Goal: Find contact information: Find contact information

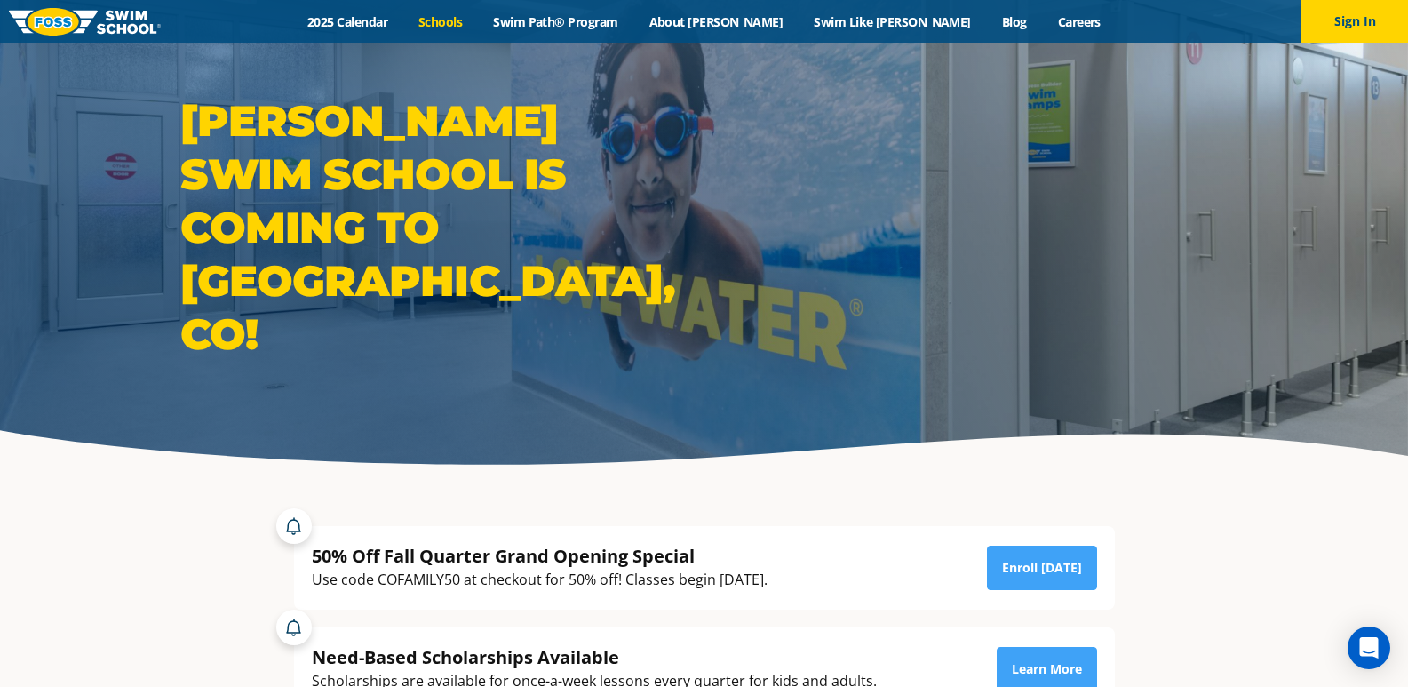
click at [478, 20] on link "Schools" at bounding box center [440, 21] width 75 height 17
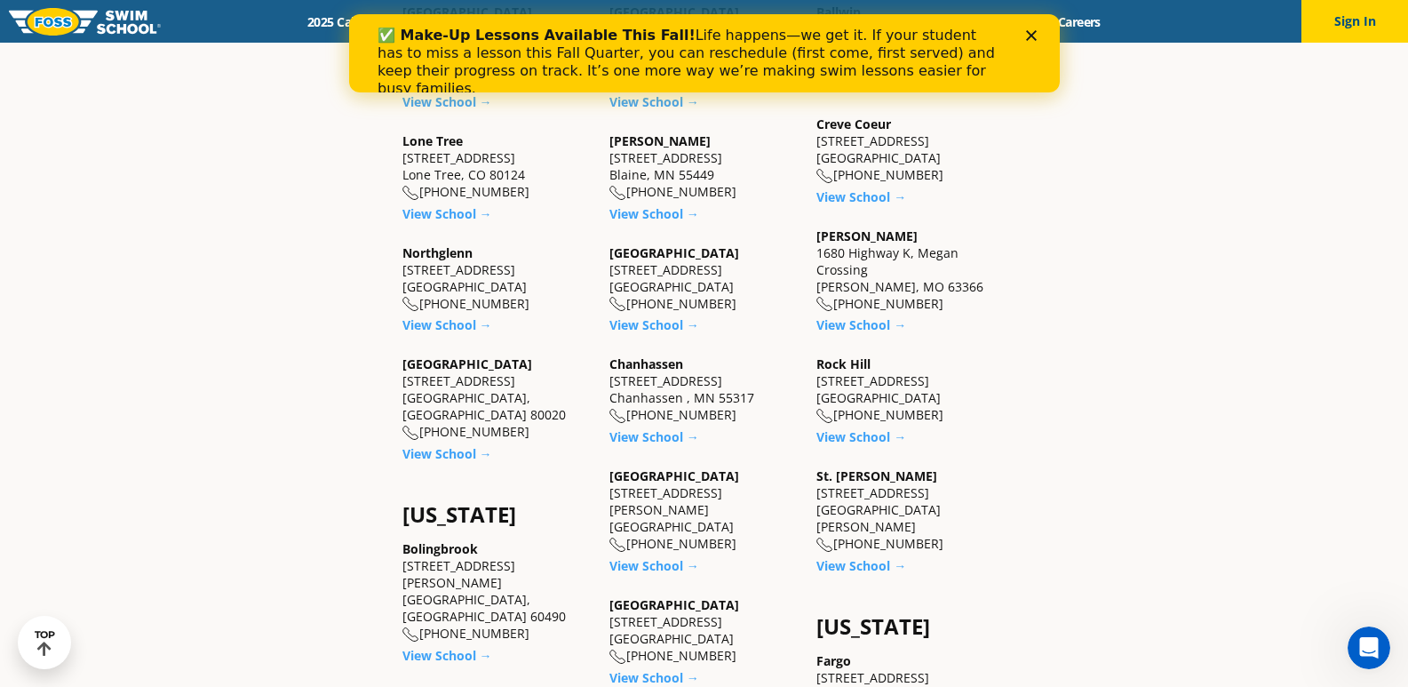
scroll to position [711, 0]
click at [466, 317] on link "View School →" at bounding box center [447, 325] width 90 height 17
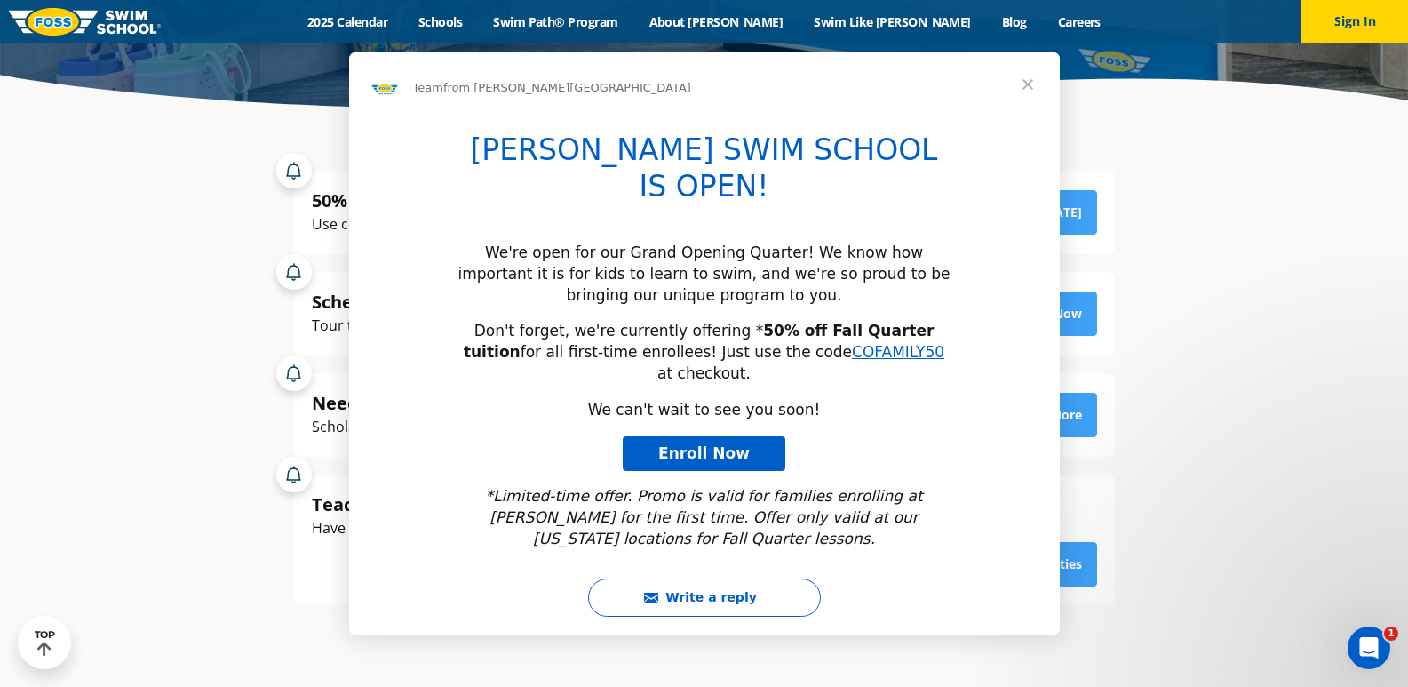
scroll to position [711, 0]
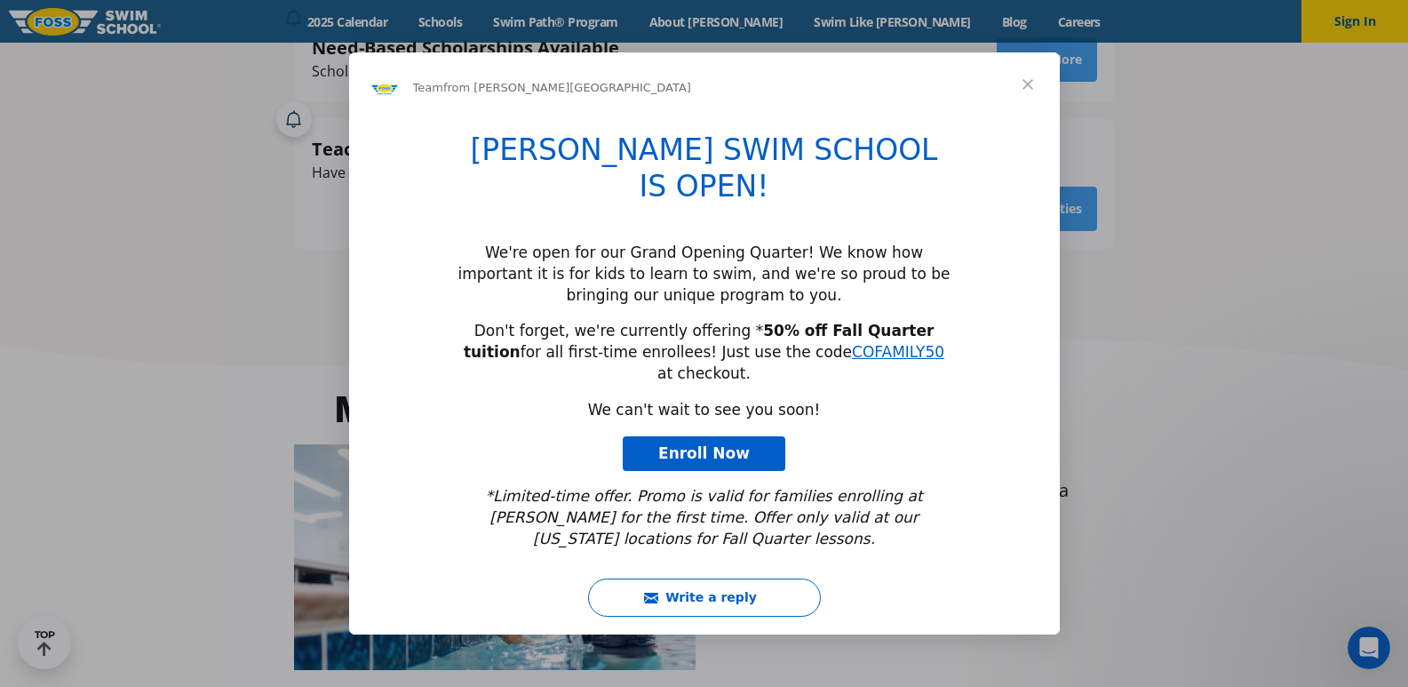
click at [1024, 116] on span "Close" at bounding box center [1028, 84] width 64 height 64
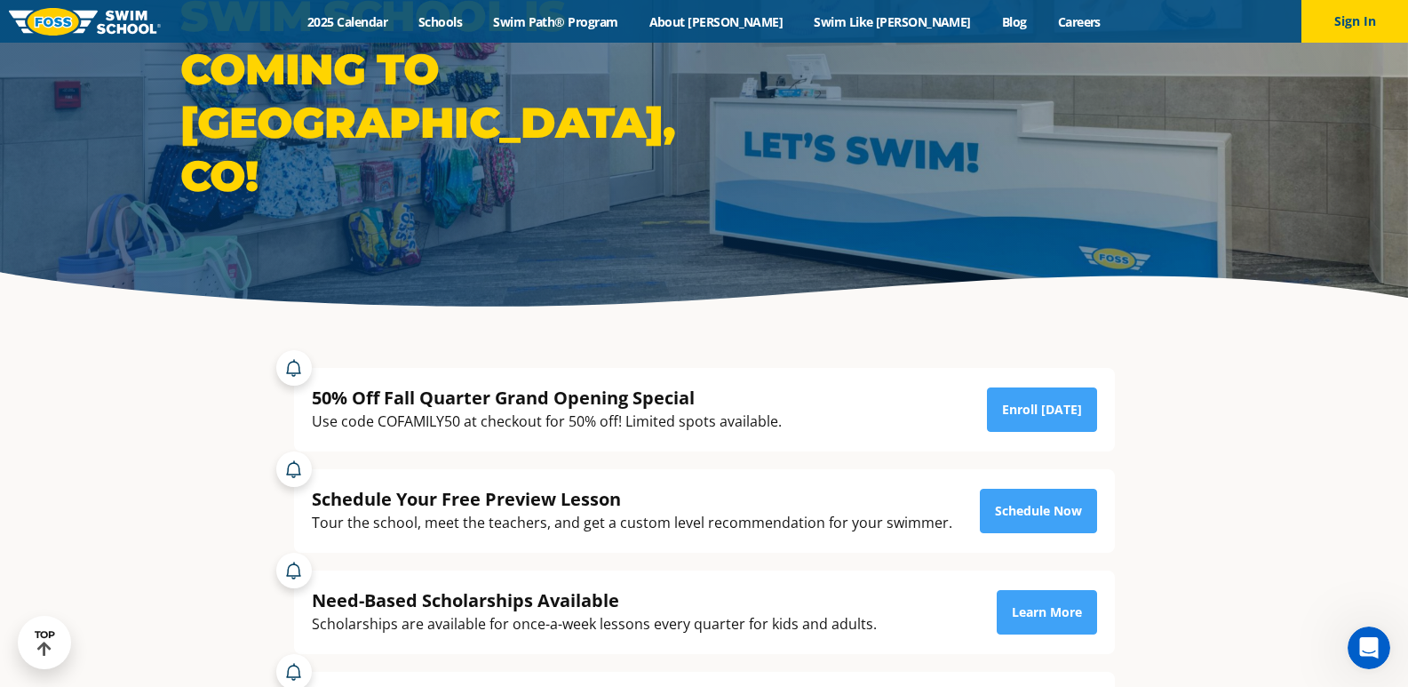
scroll to position [0, 0]
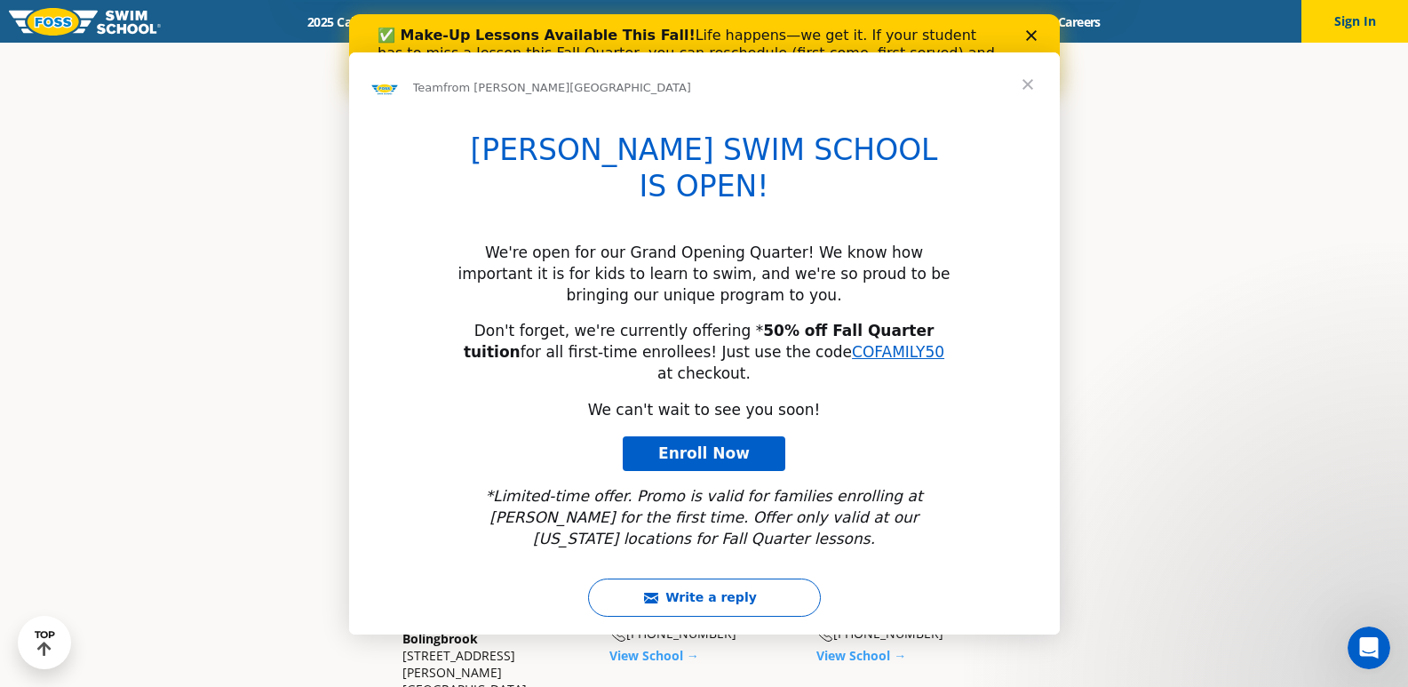
drag, startPoint x: 514, startPoint y: 377, endPoint x: 427, endPoint y: 380, distance: 87.1
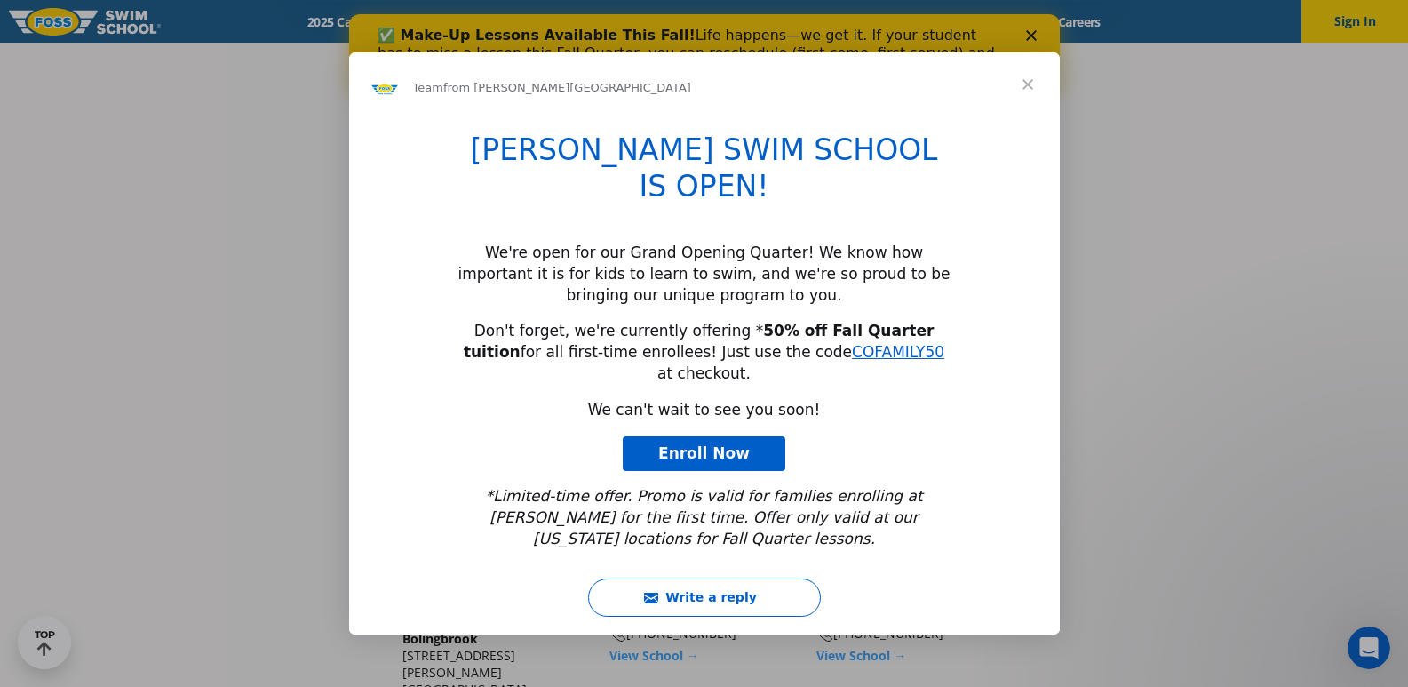
click at [1024, 116] on span "Close" at bounding box center [1028, 84] width 64 height 64
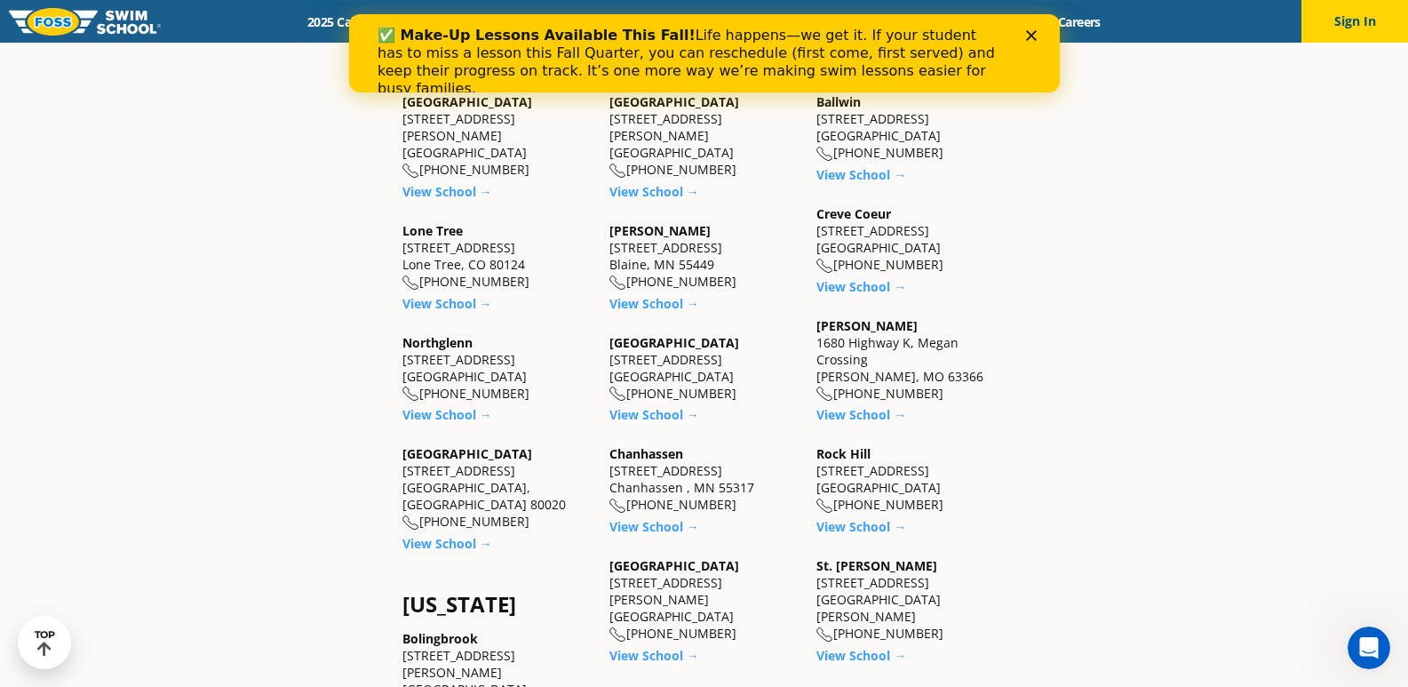
drag, startPoint x: 524, startPoint y: 377, endPoint x: 427, endPoint y: 384, distance: 97.1
click at [427, 384] on div "Northglenn 450 E. 120th Ave., Suite A-1 Northglenn, CO 80233 (983) 203-1060" at bounding box center [496, 368] width 189 height 68
copy div "983) 203-1060"
drag, startPoint x: 514, startPoint y: 486, endPoint x: 412, endPoint y: 491, distance: 102.3
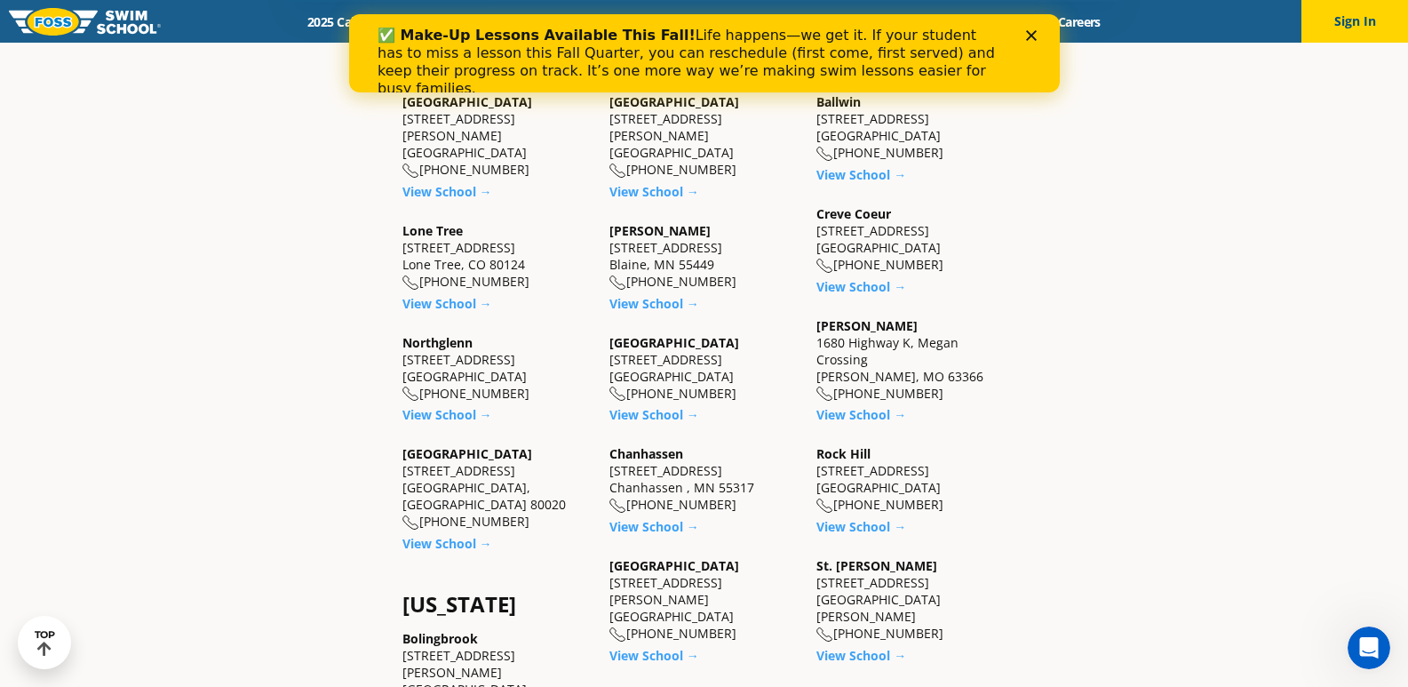
click at [412, 491] on div "Westminster 6815 W. 88th Avenue Westminster, CO 80020 (983) 203-0300" at bounding box center [496, 487] width 189 height 85
copy div "(983) 203-0300"
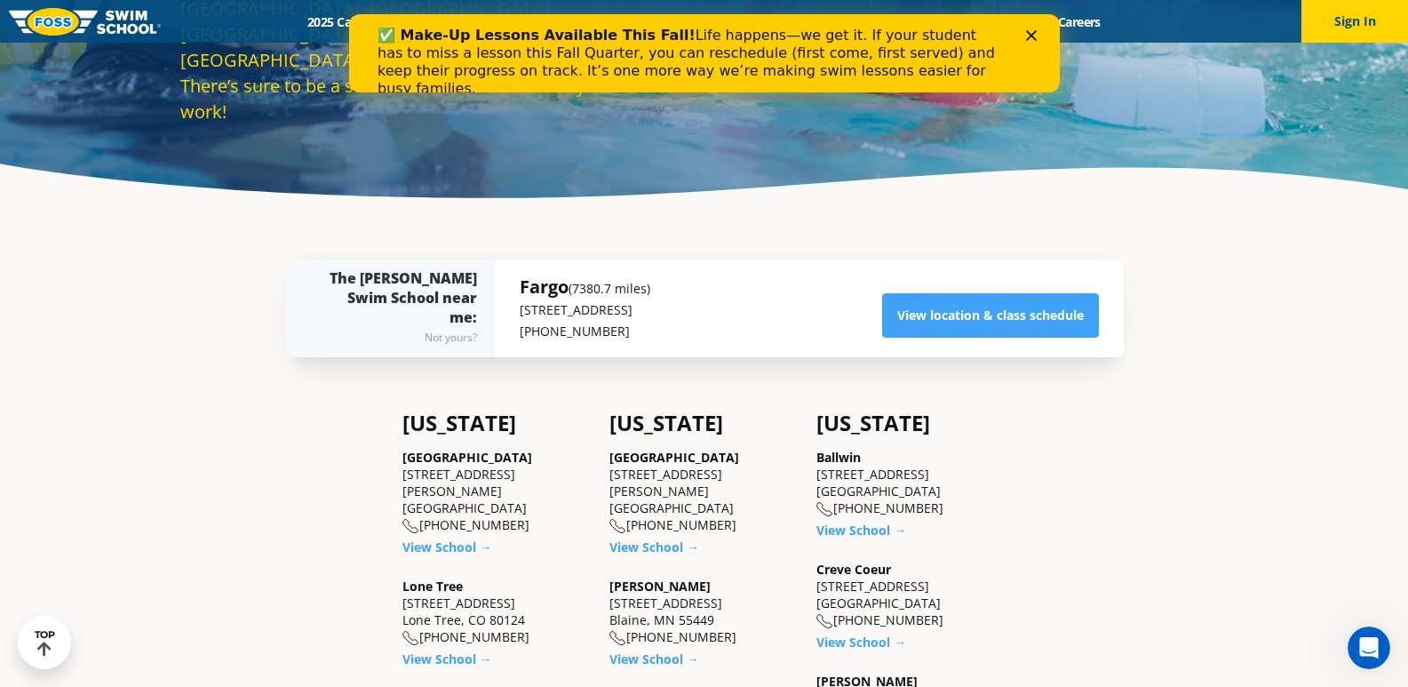
scroll to position [533, 0]
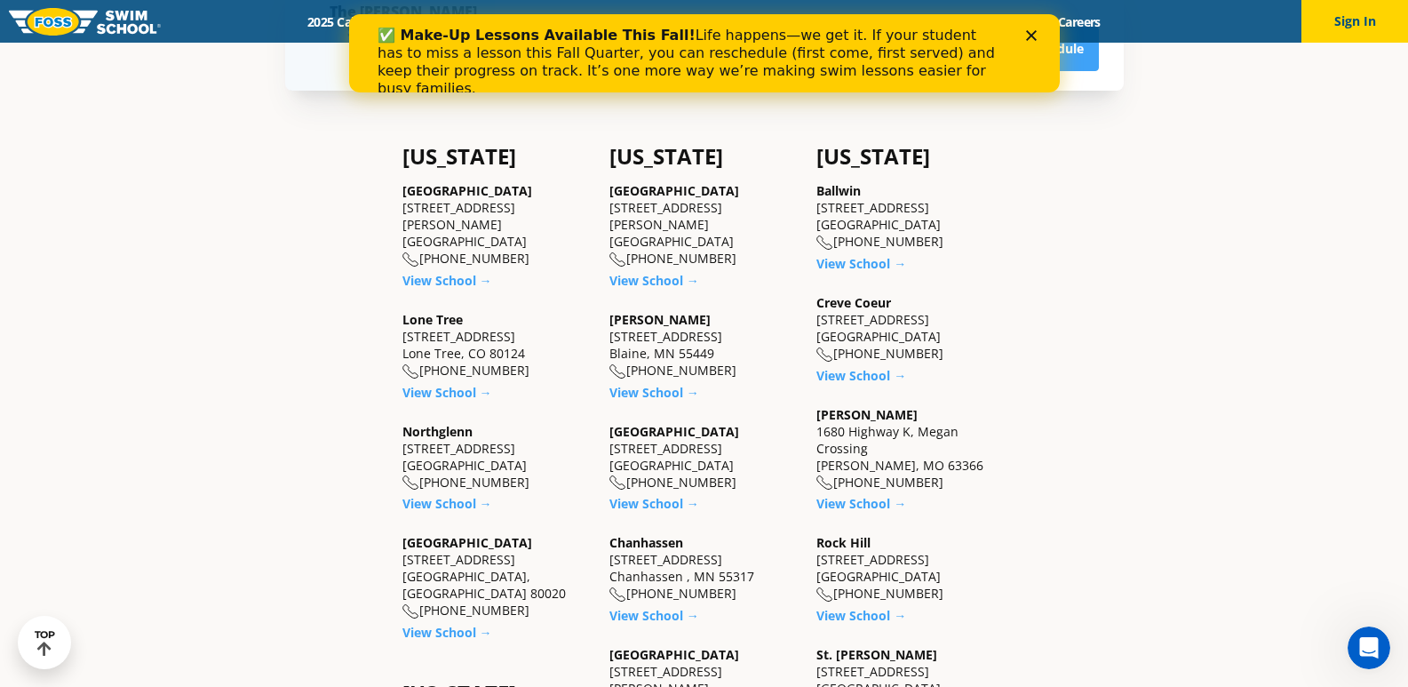
drag, startPoint x: 722, startPoint y: 242, endPoint x: 633, endPoint y: 244, distance: 88.9
click at [633, 244] on div "Apple Valley 14969 Florence Trail Suite 200 Apple Valley, MN 55124 (952) 444-98…" at bounding box center [703, 224] width 189 height 85
copy div "952) 444-9878"
drag, startPoint x: 743, startPoint y: 370, endPoint x: 632, endPoint y: 377, distance: 111.2
click at [632, 377] on div "Blaine 12440 Aberdeen St. NE Suite 100 Blaine, MN 55449 (763) 398-3399" at bounding box center [703, 345] width 189 height 68
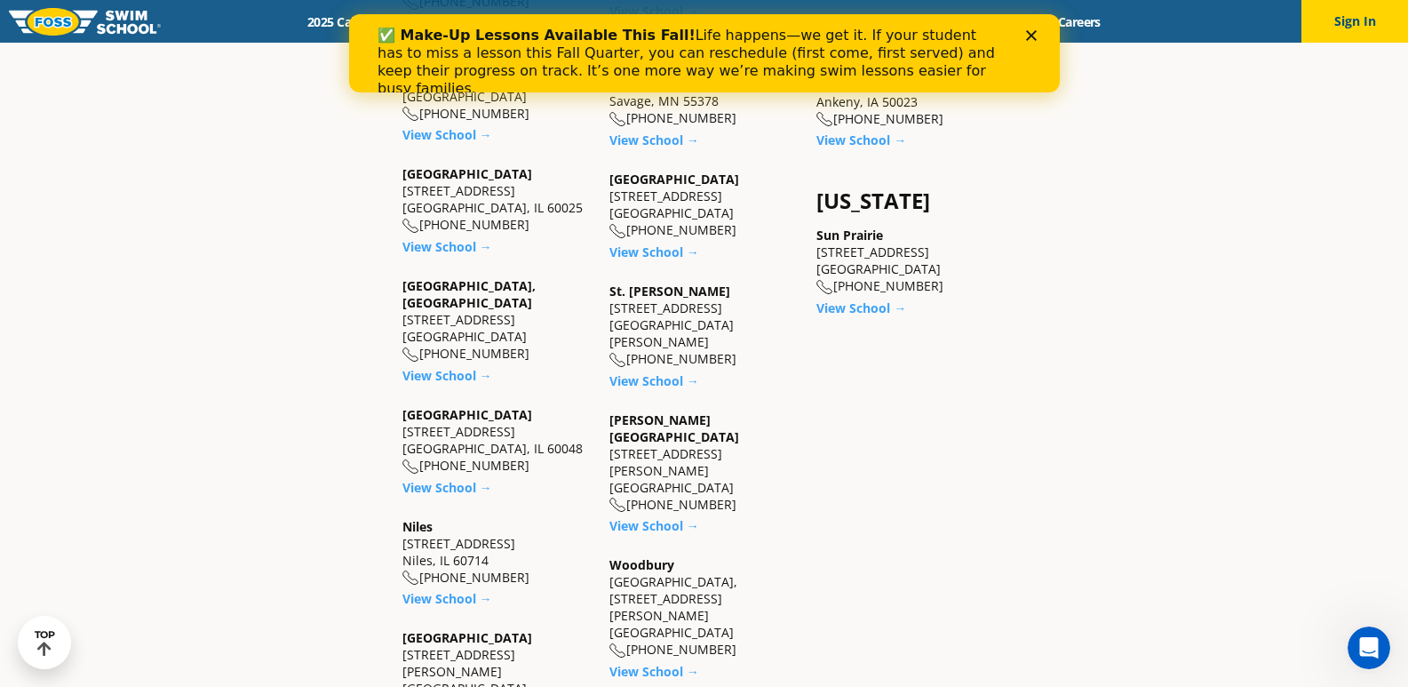
scroll to position [1599, 0]
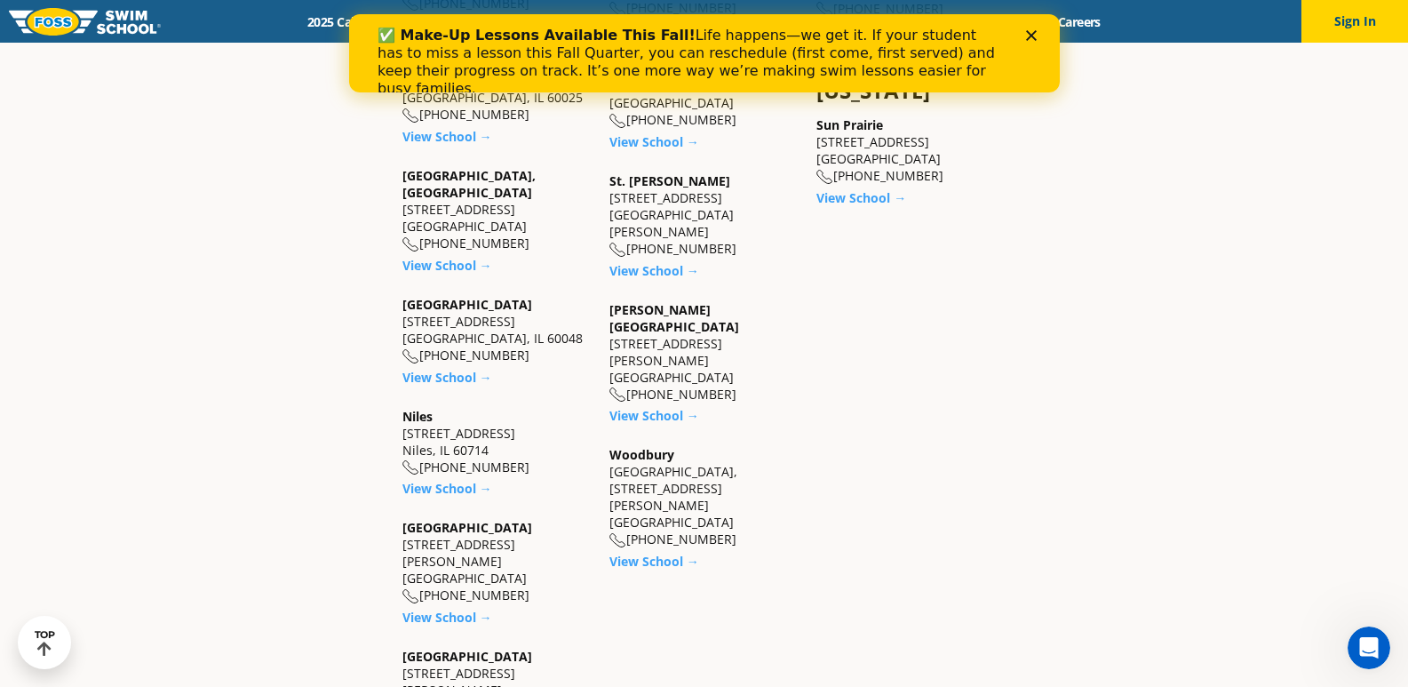
drag, startPoint x: 719, startPoint y: 444, endPoint x: 633, endPoint y: 439, distance: 86.3
click at [633, 446] on div "Woodbury Woodbury Commons, 10150 Hudson Road, Suite 114 Woodbury, MN 55129 (651…" at bounding box center [703, 497] width 189 height 102
copy div "651) 233-5777"
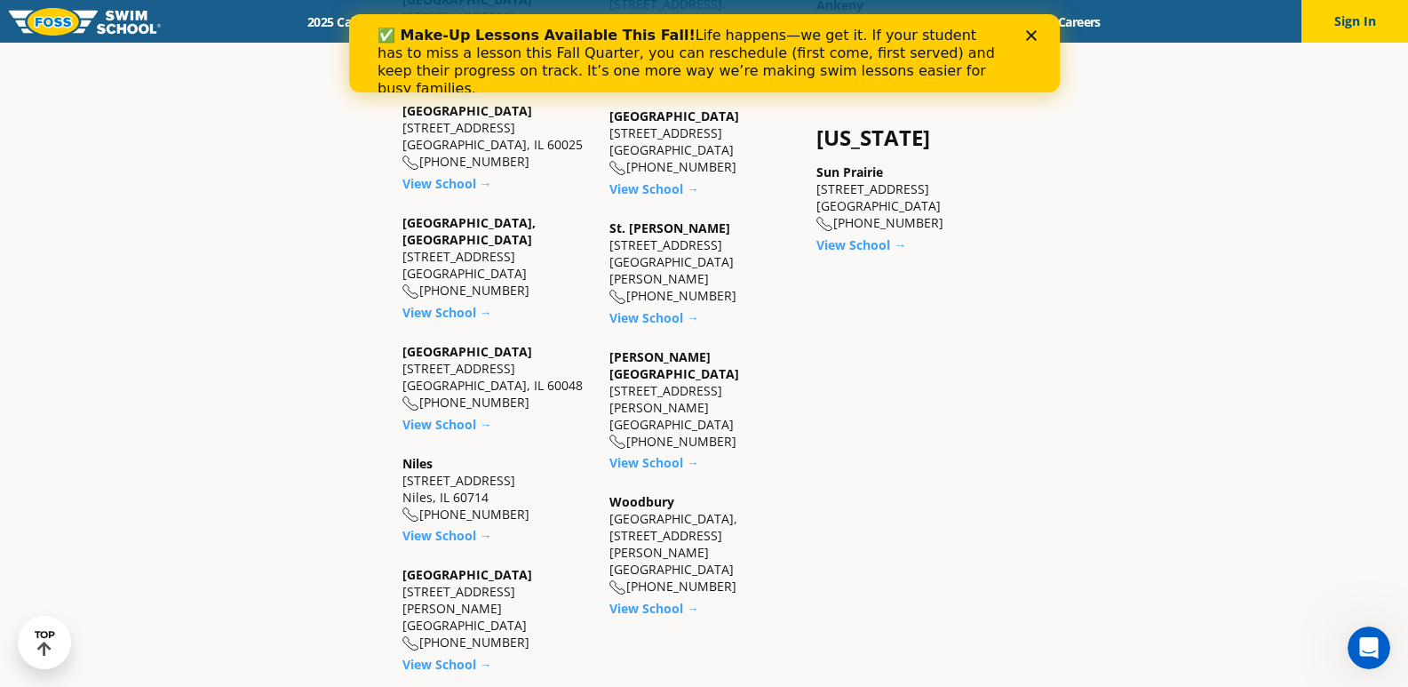
scroll to position [1510, 0]
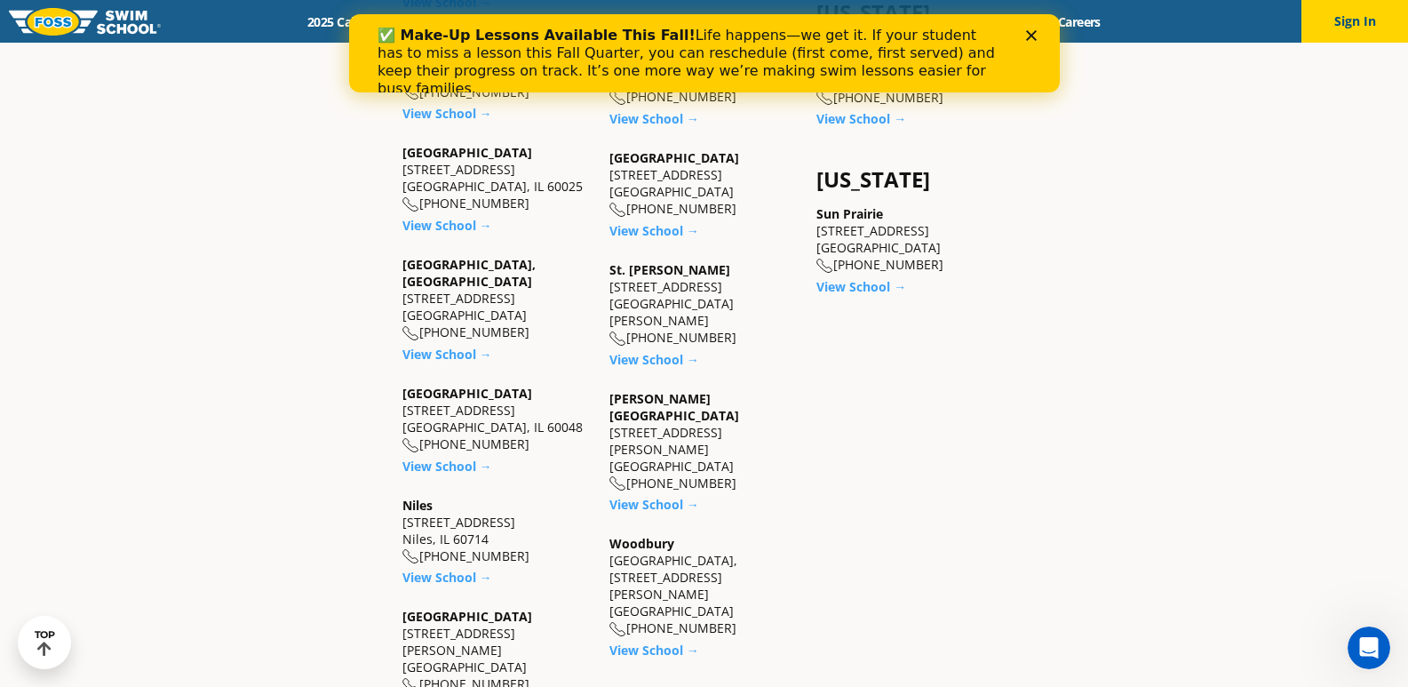
click at [1031, 34] on polygon "Close" at bounding box center [1030, 35] width 11 height 11
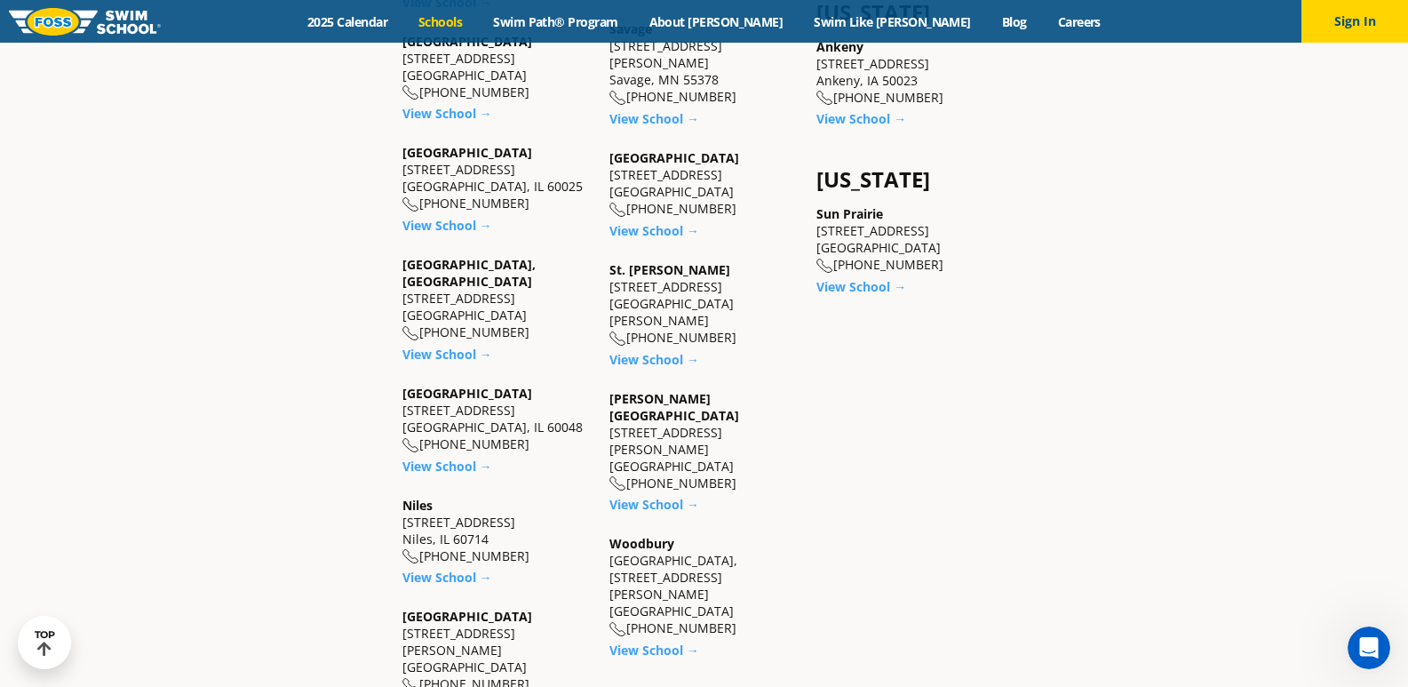
drag, startPoint x: 731, startPoint y: 281, endPoint x: 632, endPoint y: 291, distance: 100.0
click at [632, 291] on div "St. Paul 1166 University Ave West St. Paul, MN 55104 (651) 646-7946" at bounding box center [703, 303] width 189 height 85
copy div "651) 646-7946"
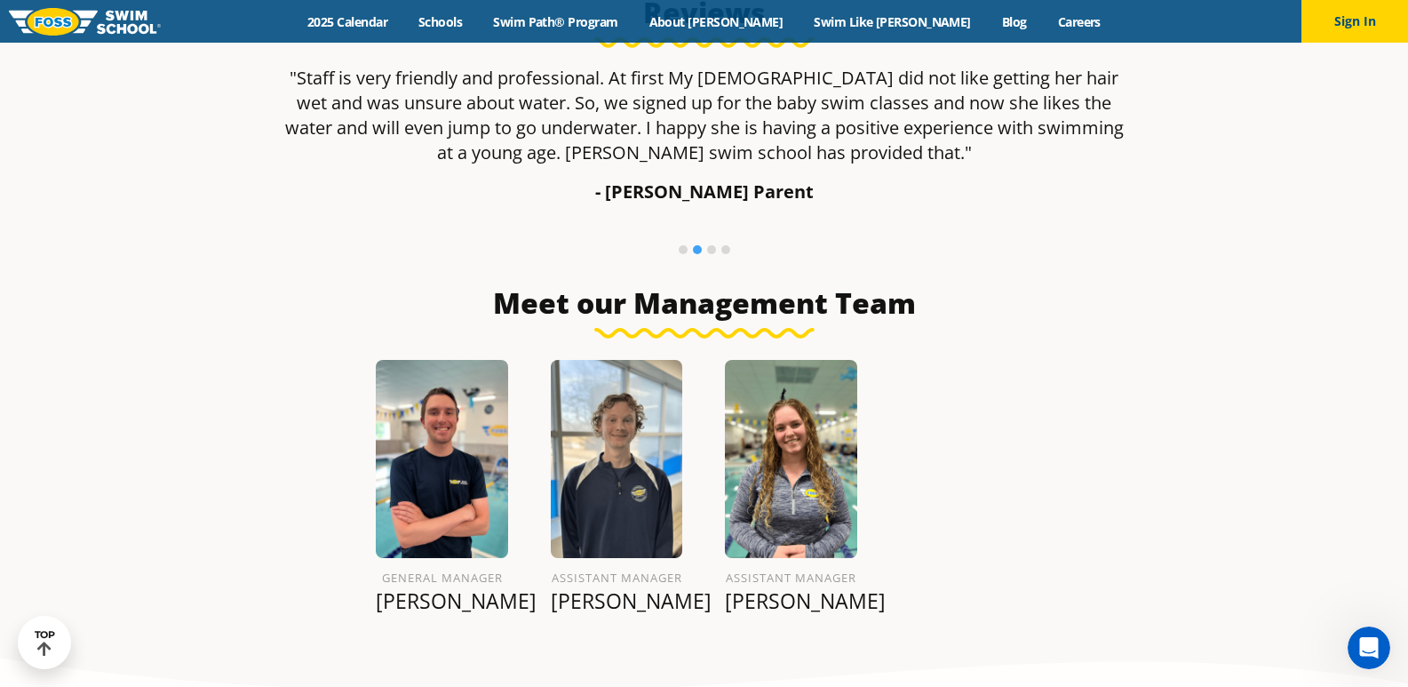
scroll to position [1599, 0]
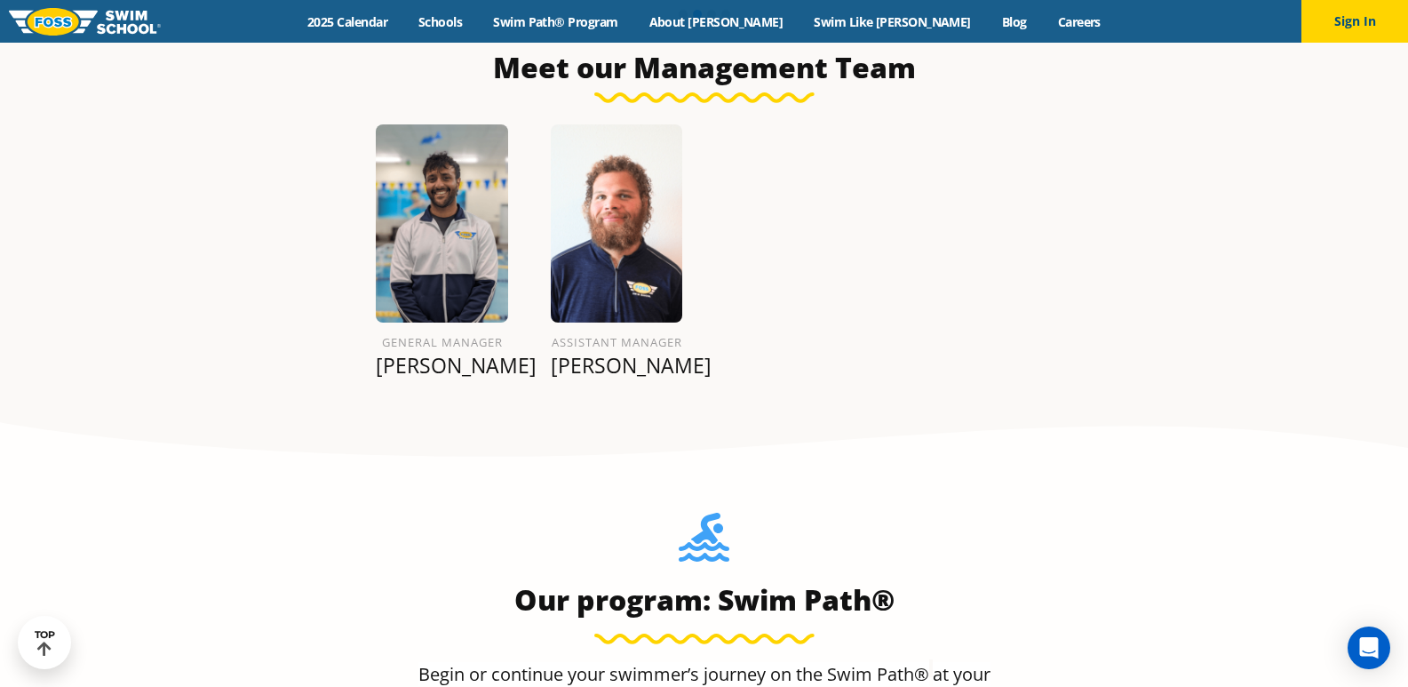
scroll to position [1574, 0]
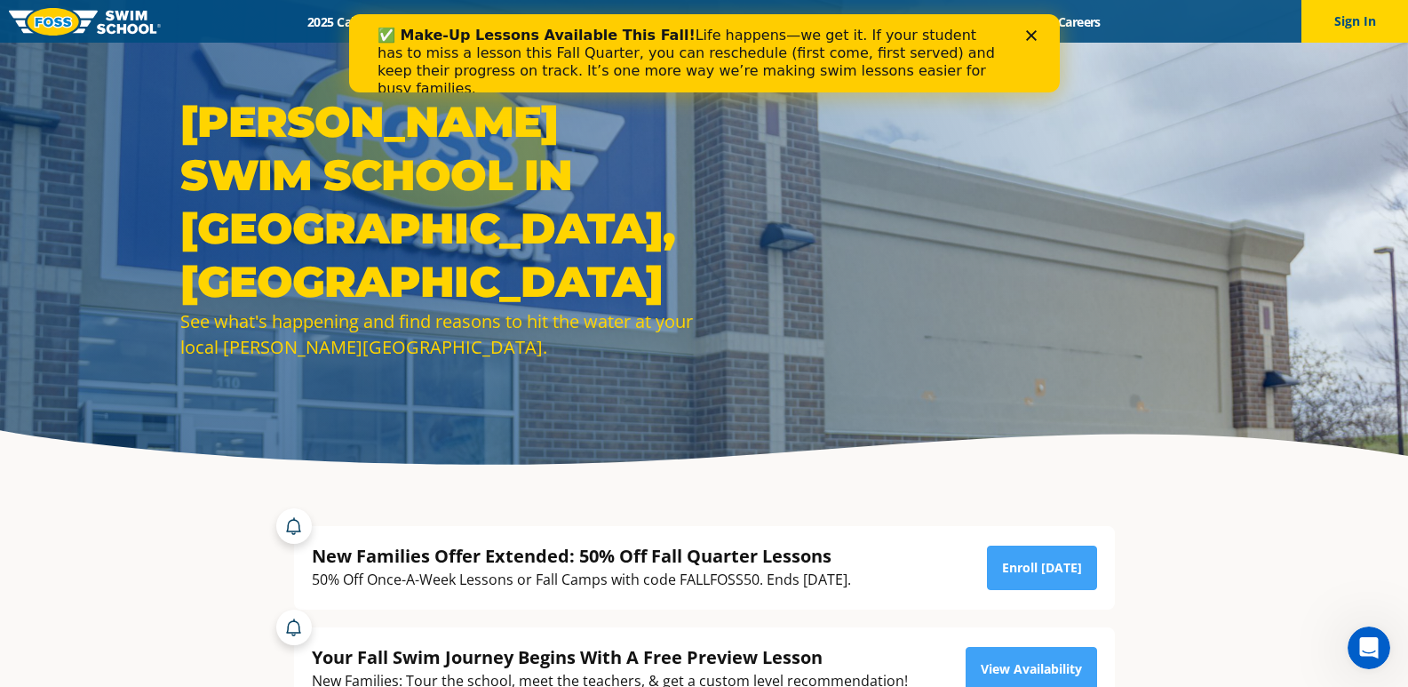
click at [1032, 31] on icon "Close" at bounding box center [1030, 35] width 11 height 11
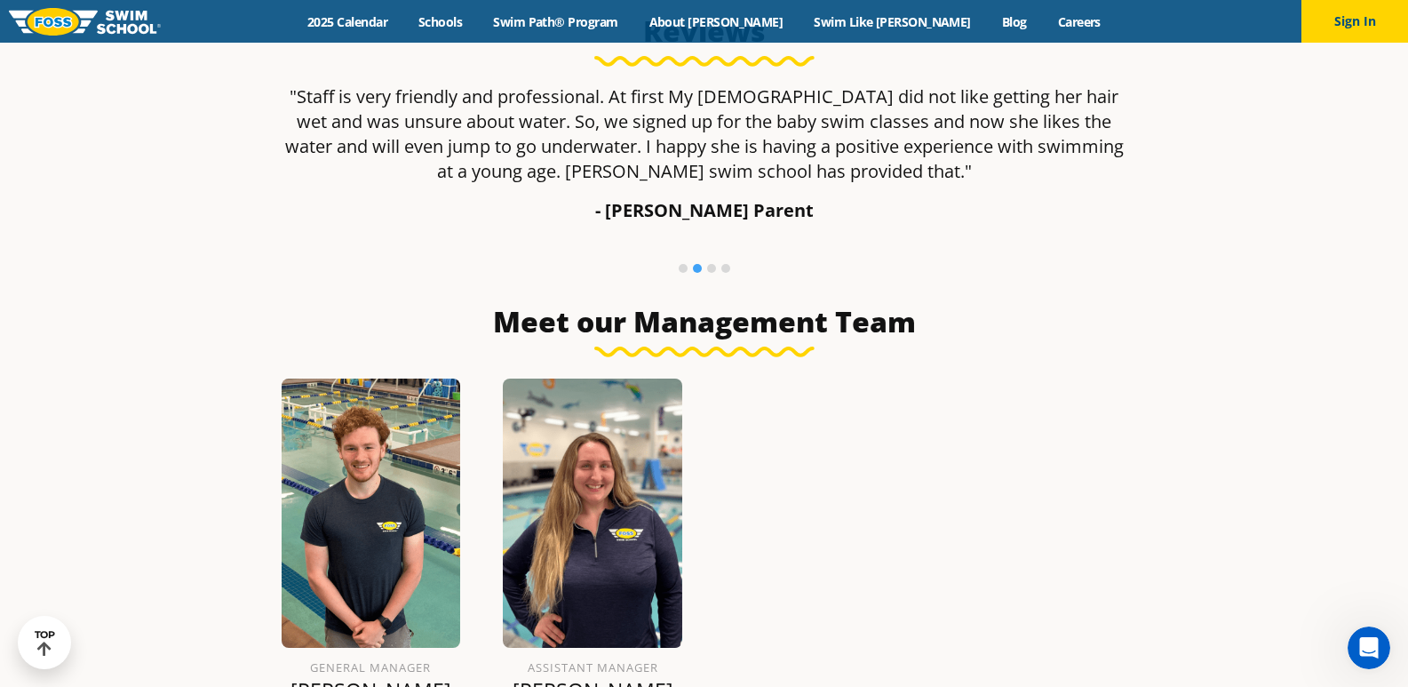
scroll to position [1510, 0]
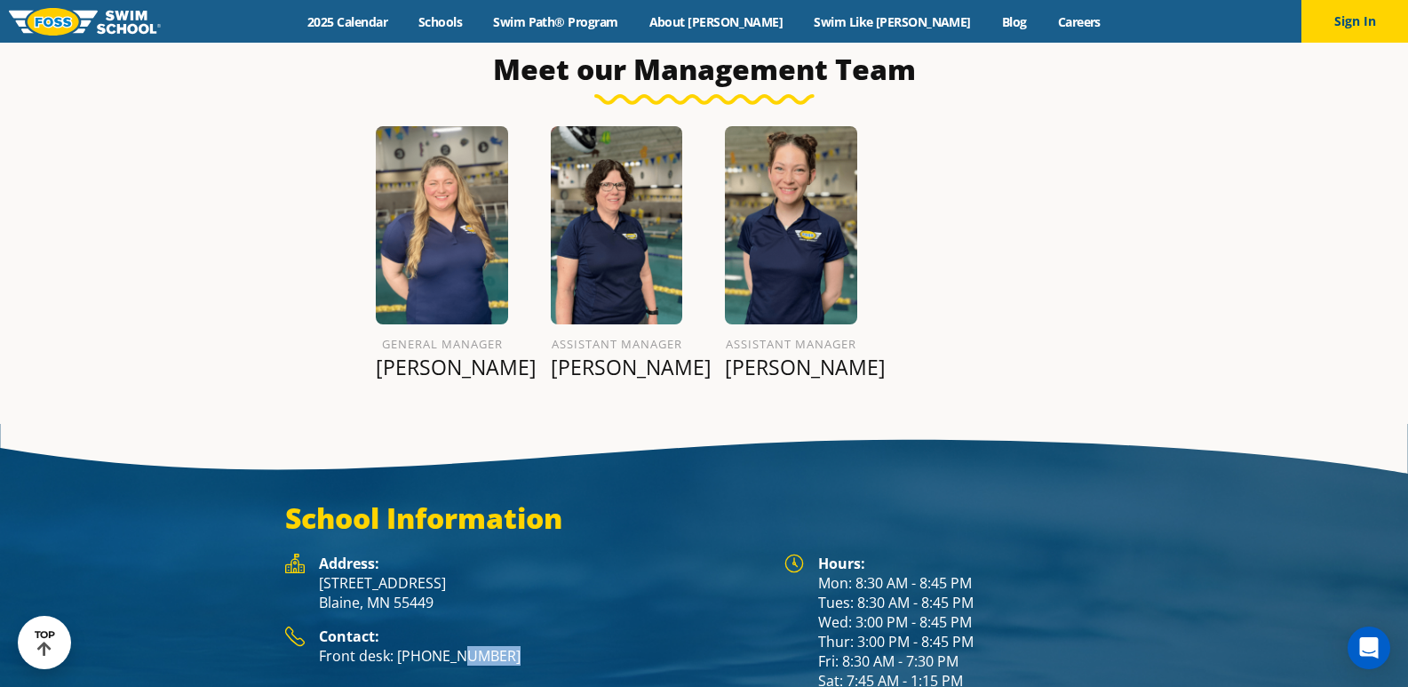
scroll to position [2107, 0]
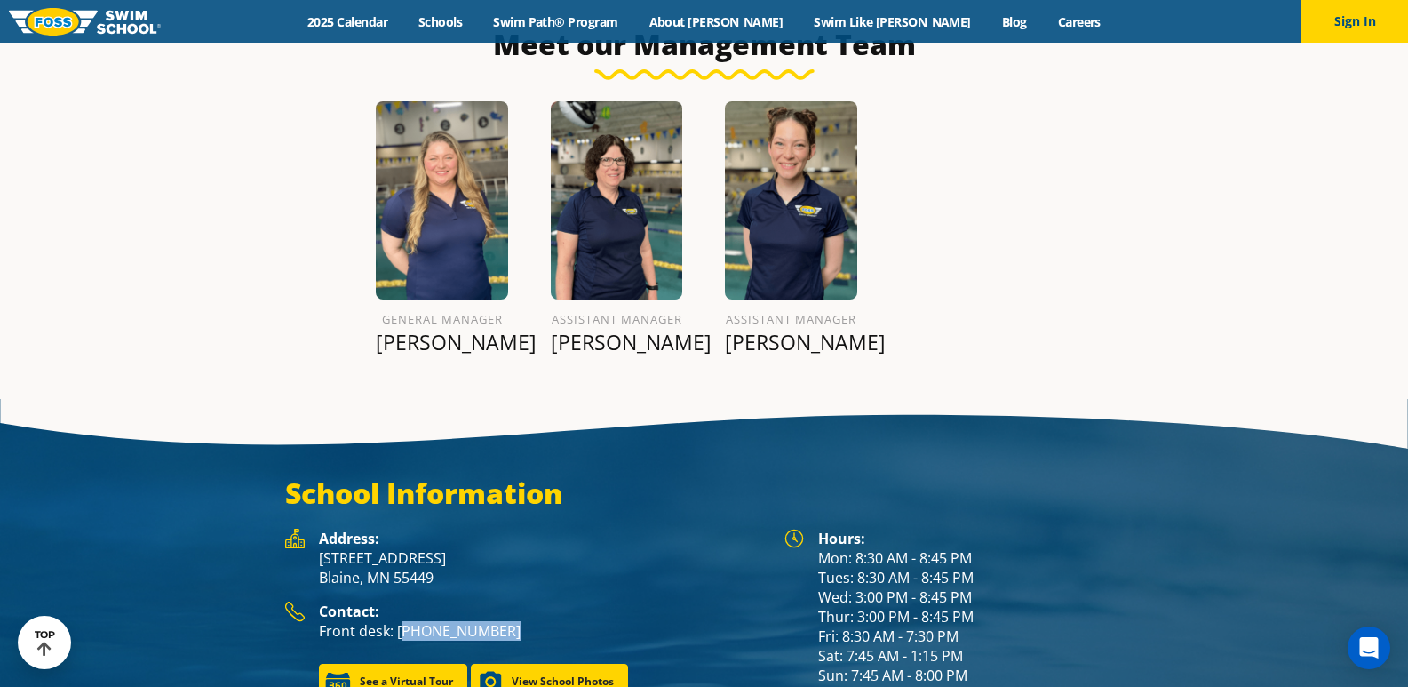
drag, startPoint x: 514, startPoint y: 640, endPoint x: 401, endPoint y: 636, distance: 113.8
click at [401, 636] on p "Front desk: [PHONE_NUMBER]" at bounding box center [543, 631] width 448 height 20
copy p "763) 398-3399"
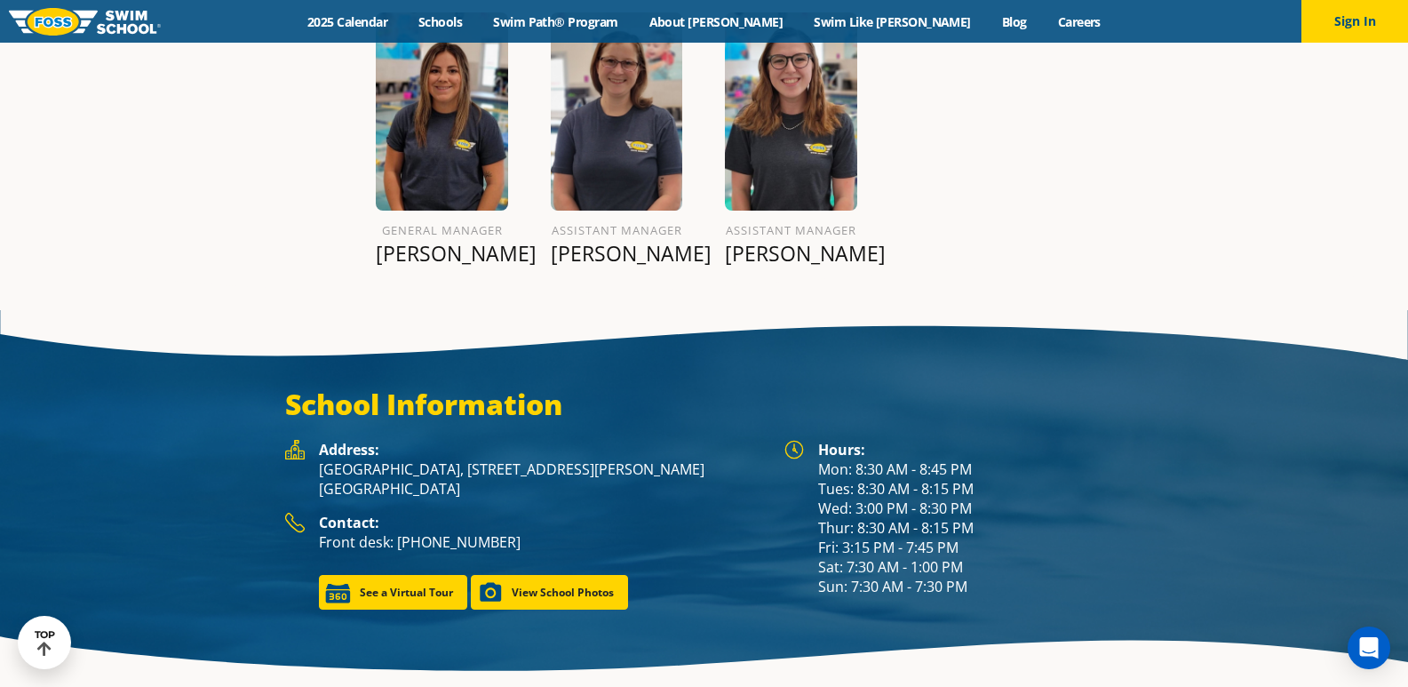
scroll to position [2196, 0]
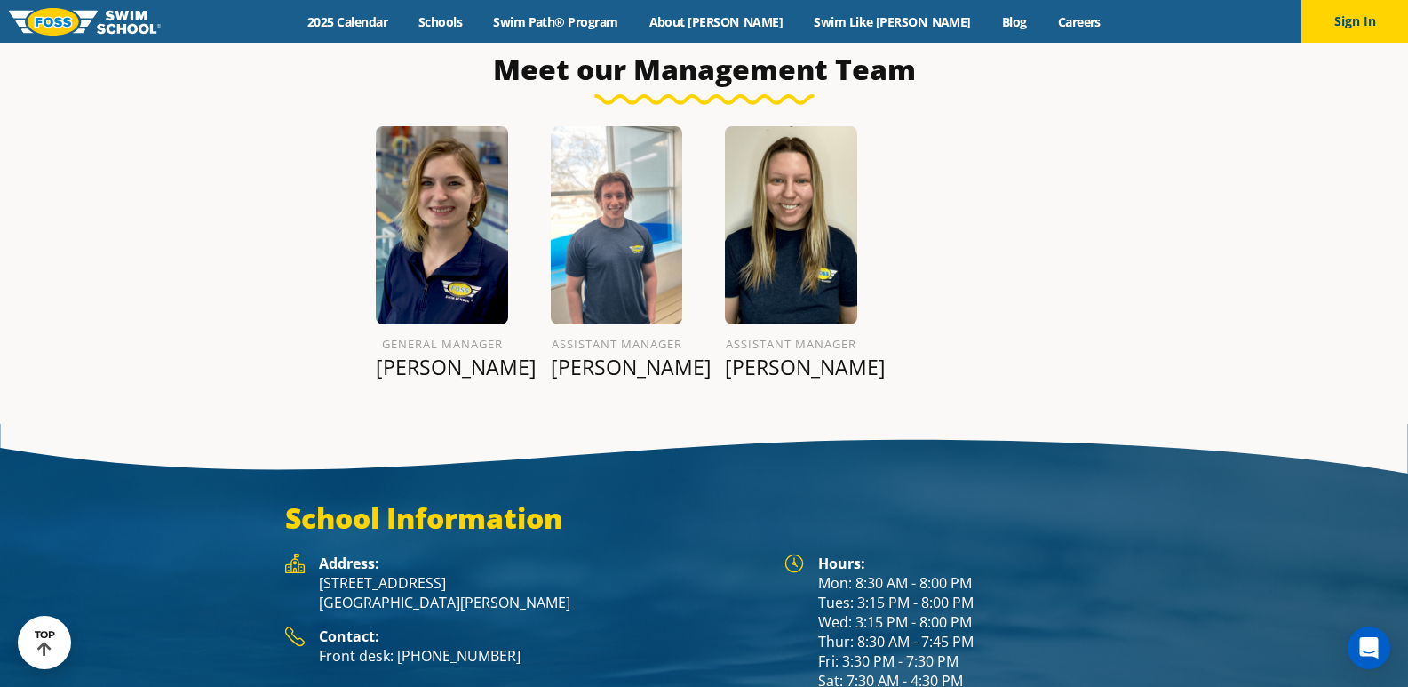
scroll to position [2082, 0]
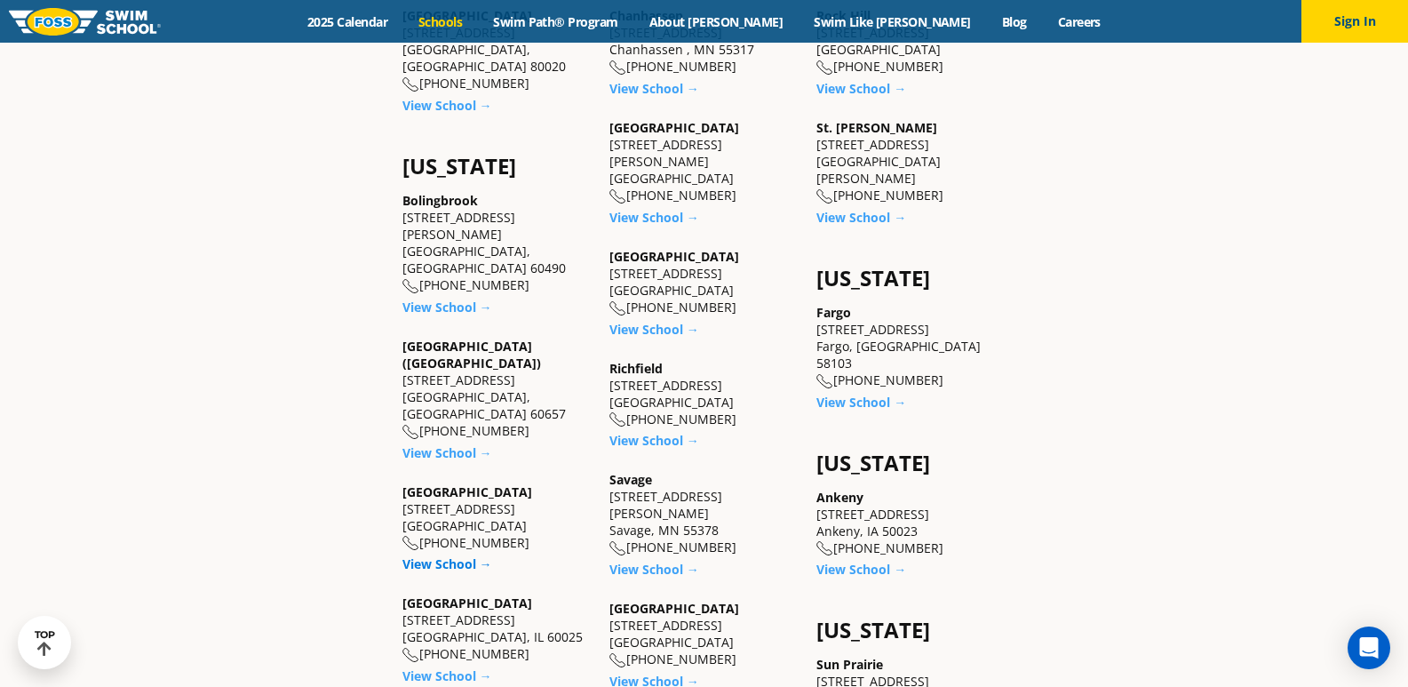
scroll to position [888, 0]
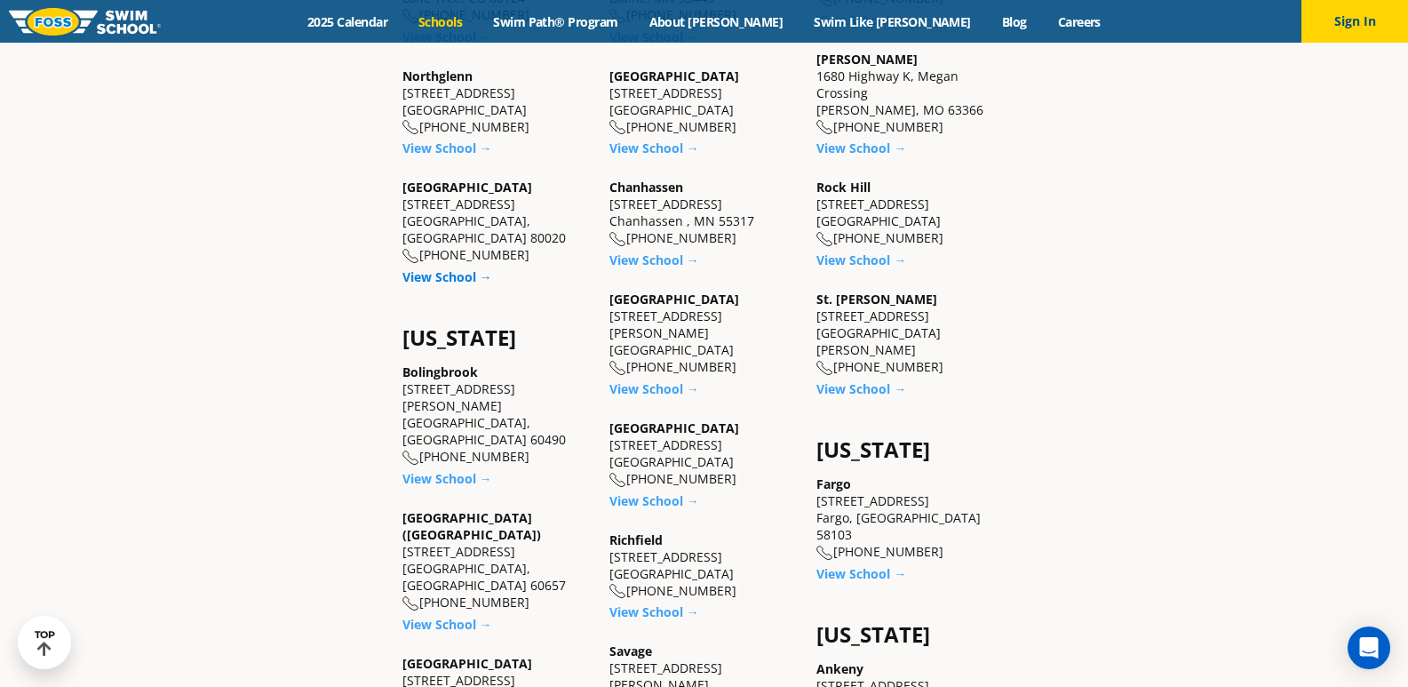
click at [469, 268] on link "View School →" at bounding box center [447, 276] width 90 height 17
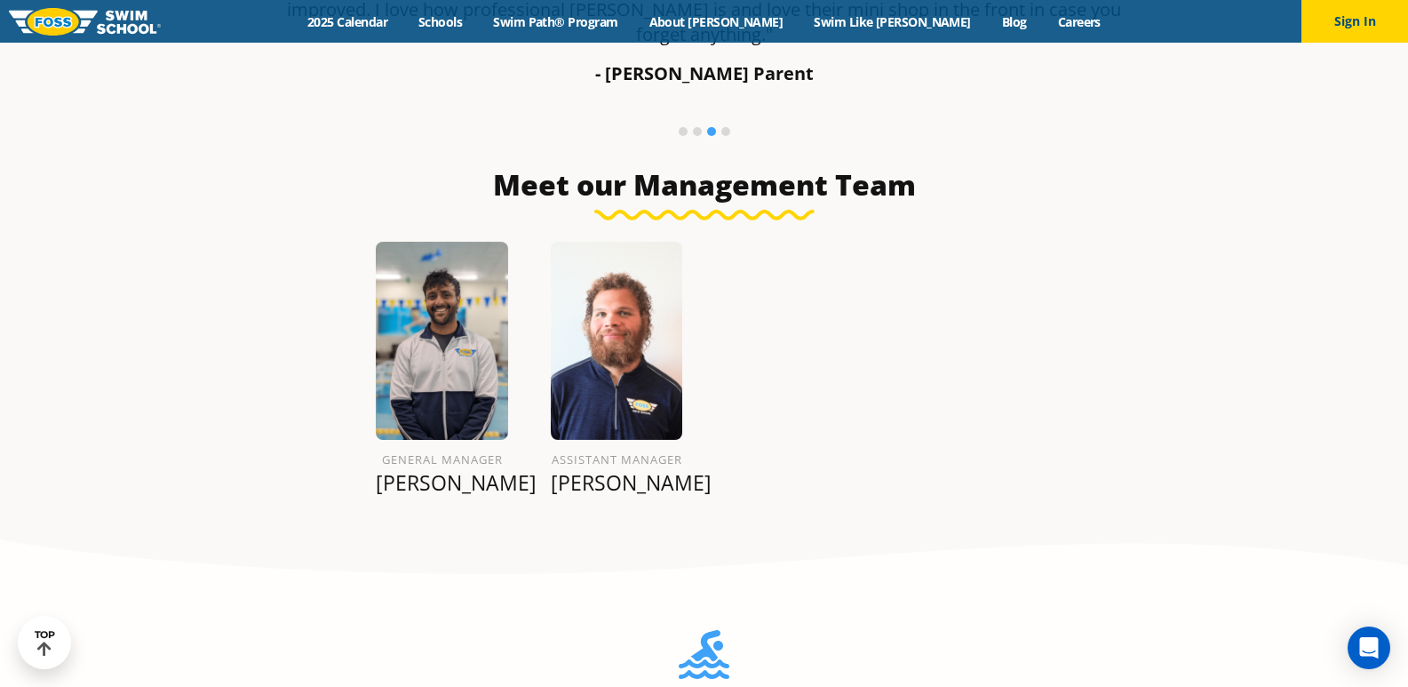
scroll to position [1396, 0]
